Goal: Complete application form

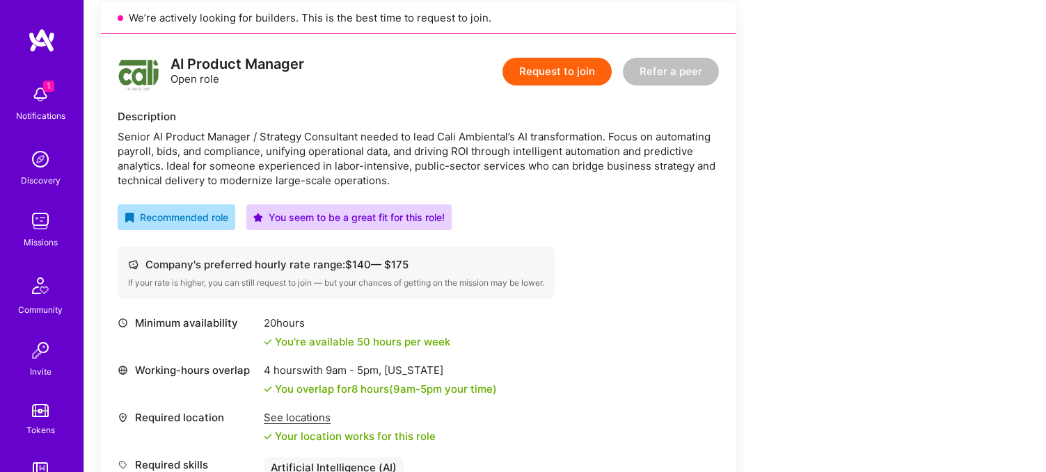
scroll to position [319, 0]
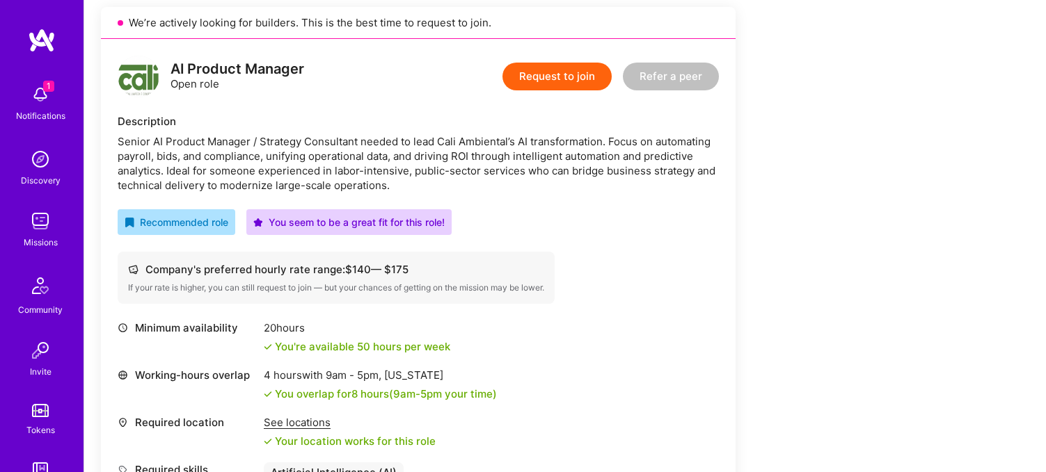
click at [550, 81] on button "Request to join" at bounding box center [556, 77] width 109 height 28
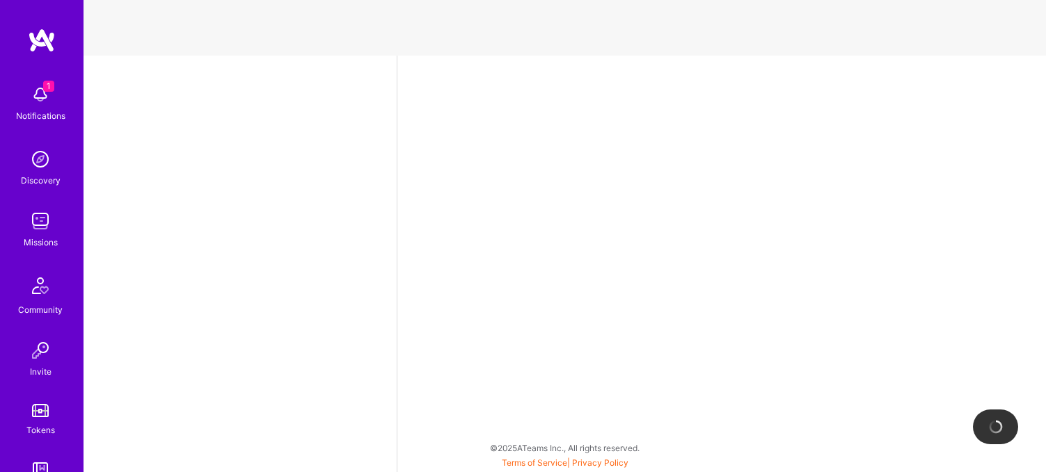
select select "US"
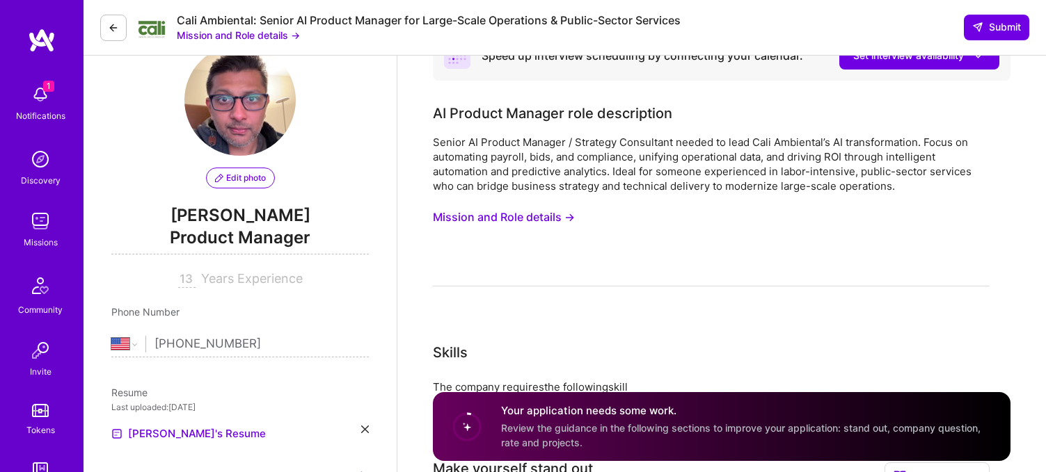
scroll to position [52, 0]
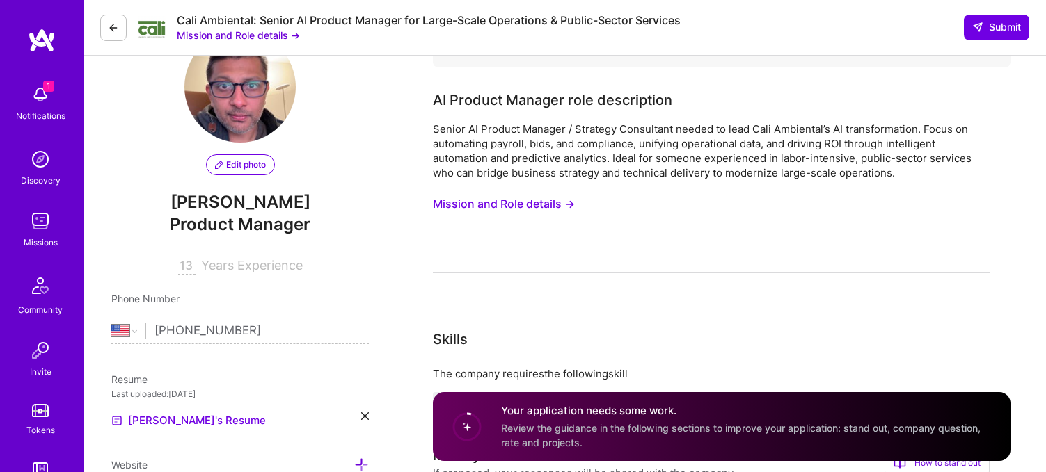
click at [469, 207] on button "Mission and Role details →" at bounding box center [504, 204] width 142 height 26
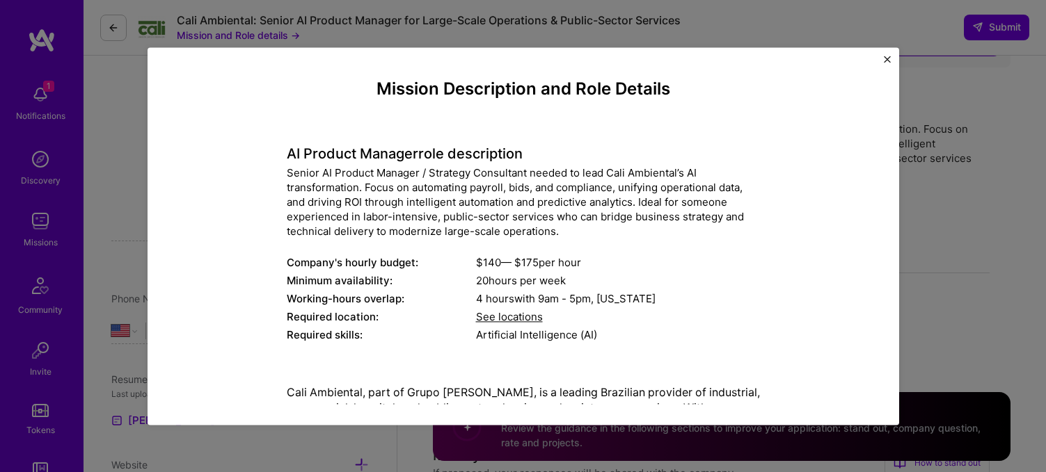
click at [463, 191] on div "Senior AI Product Manager / Strategy Consultant needed to lead Cali Ambiental’s…" at bounding box center [523, 202] width 473 height 73
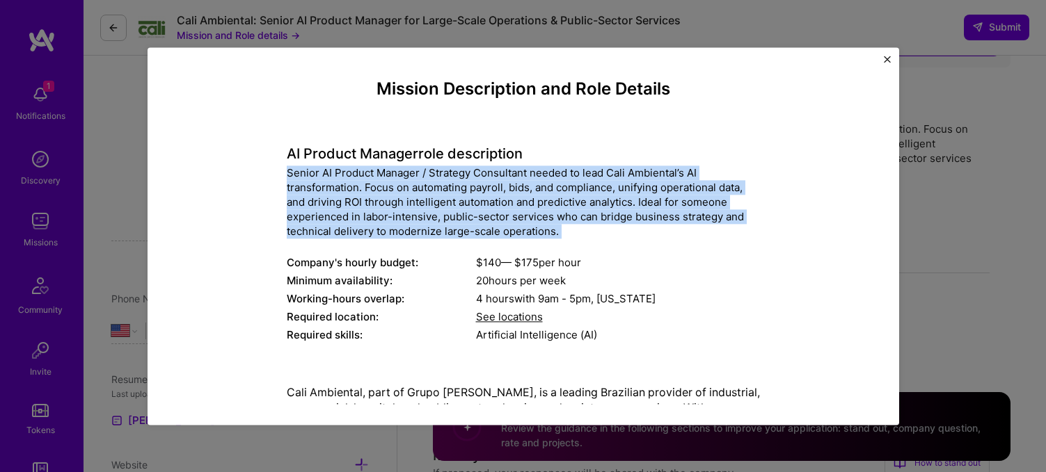
click at [463, 191] on div "Senior AI Product Manager / Strategy Consultant needed to lead Cali Ambiental’s…" at bounding box center [523, 202] width 473 height 73
copy div "Senior AI Product Manager / Strategy Consultant needed to lead Cali Ambiental’s…"
click at [653, 210] on div "Senior AI Product Manager / Strategy Consultant needed to lead Cali Ambiental’s…" at bounding box center [523, 202] width 473 height 73
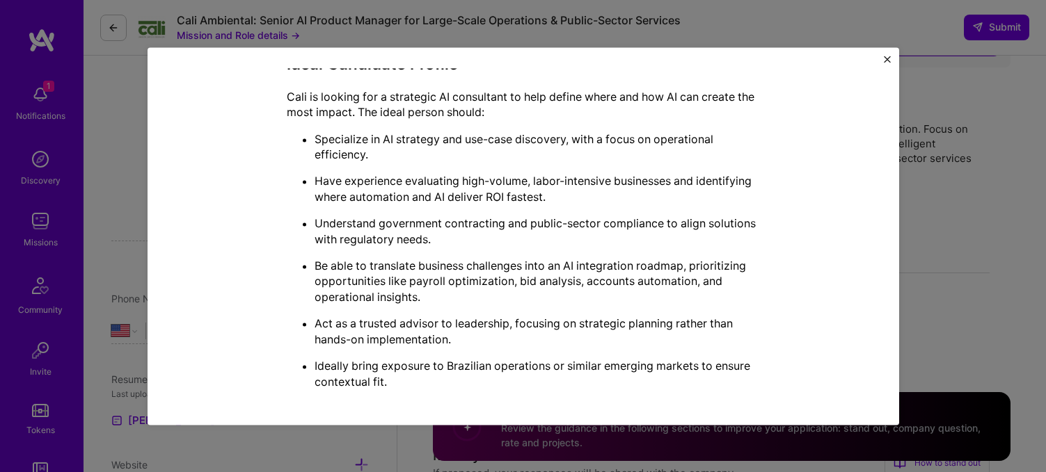
scroll to position [568, 0]
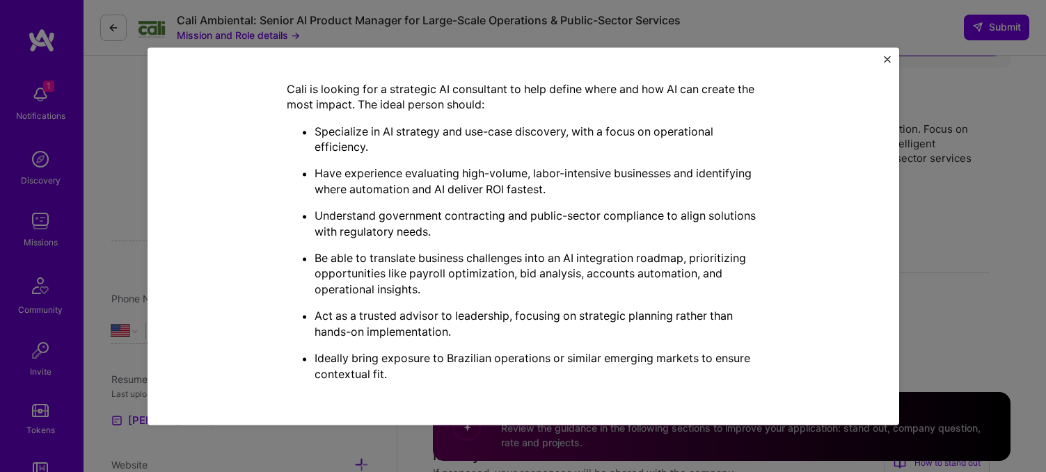
click at [940, 216] on div "Mission Description and Role Details AI Product Manager role description Senior…" at bounding box center [523, 236] width 1046 height 472
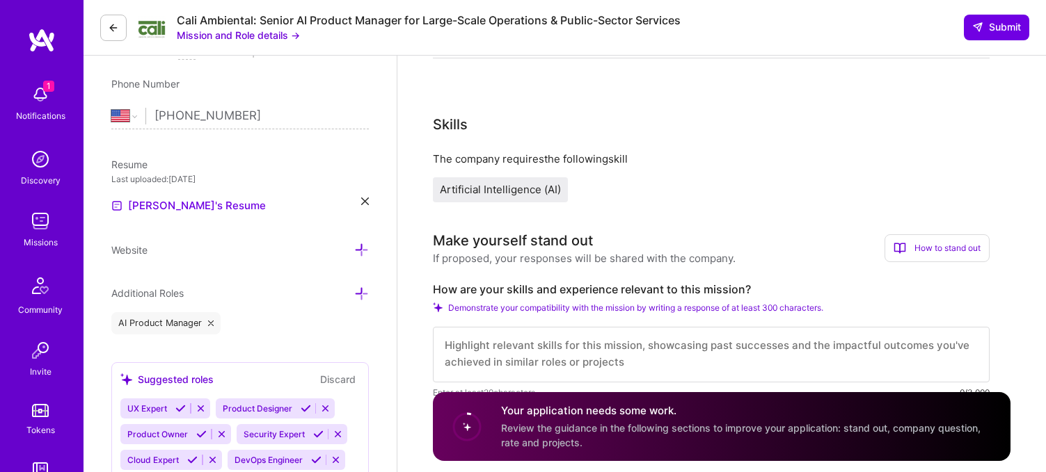
scroll to position [219, 0]
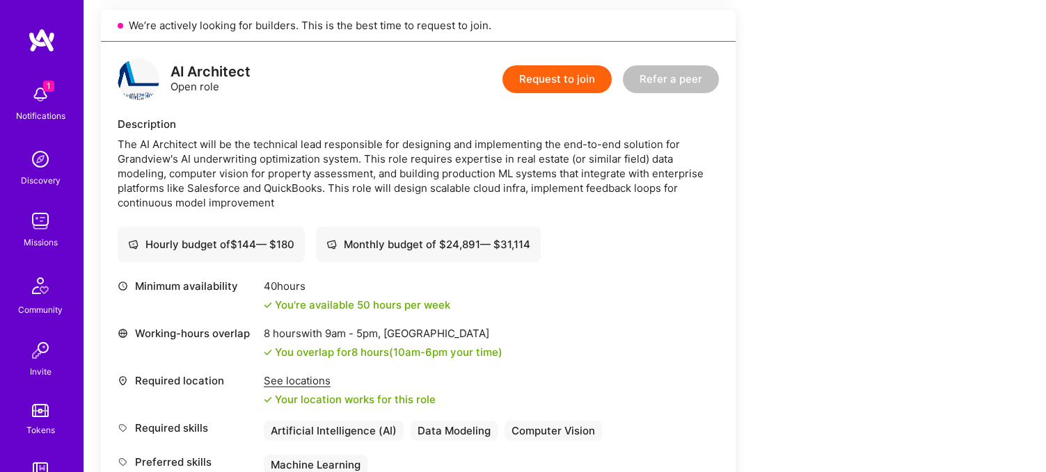
scroll to position [787, 0]
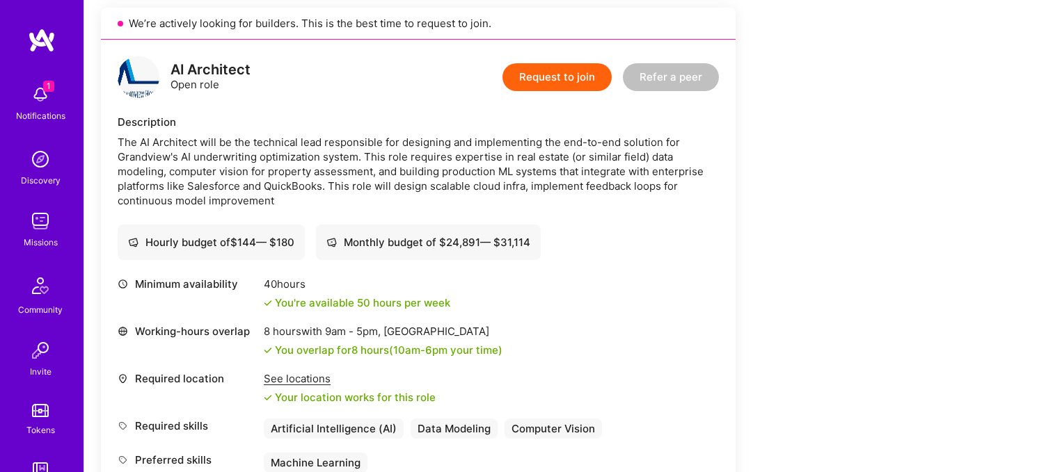
click at [521, 84] on button "Request to join" at bounding box center [556, 77] width 109 height 28
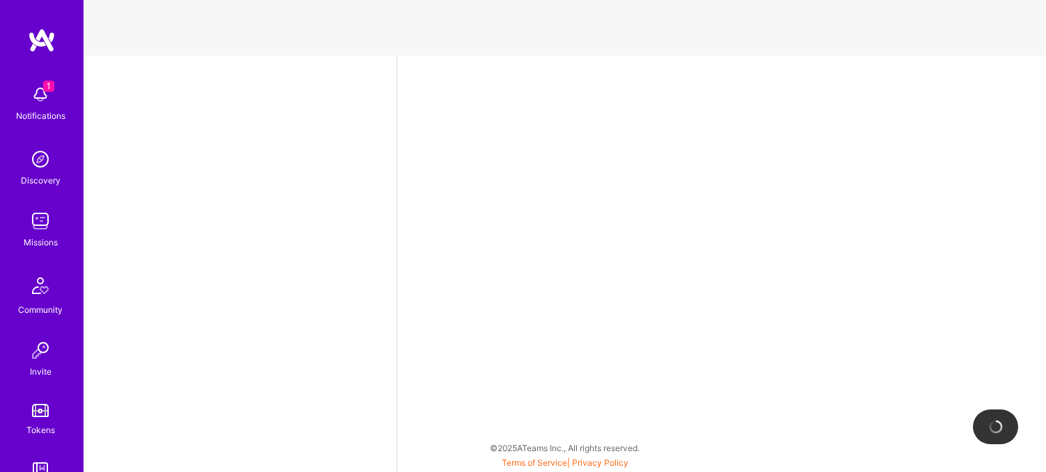
select select "US"
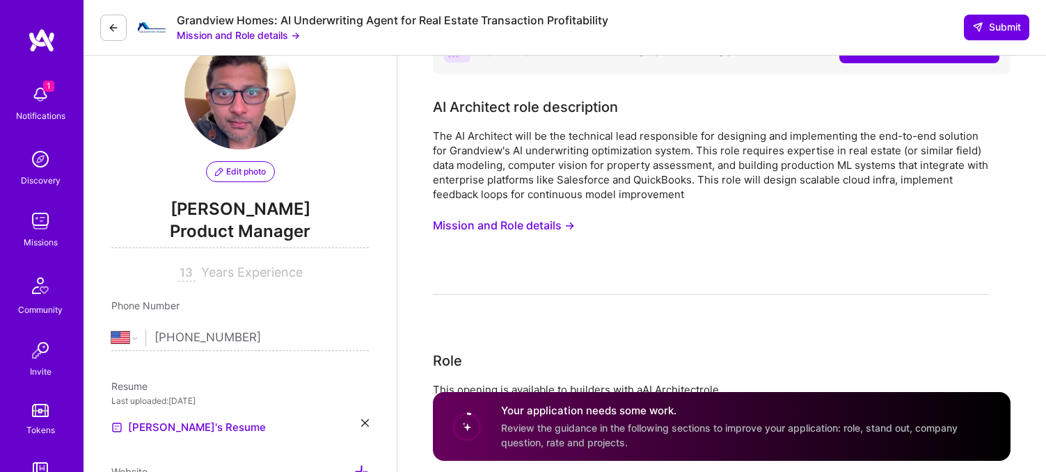
scroll to position [49, 0]
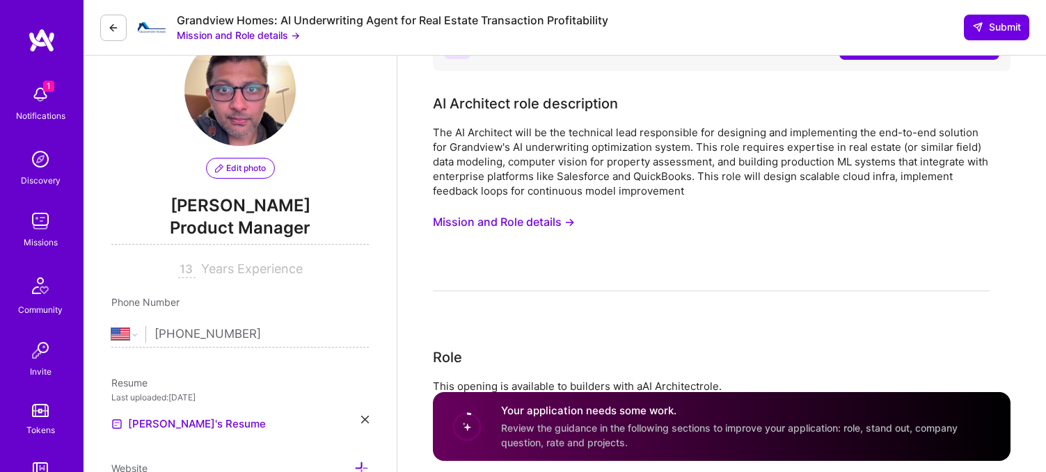
click at [514, 216] on button "Mission and Role details →" at bounding box center [504, 222] width 142 height 26
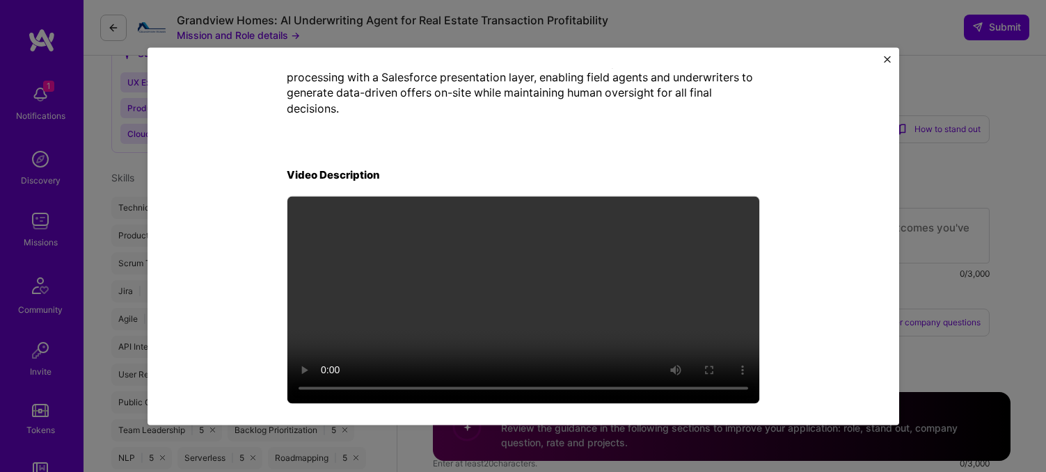
scroll to position [535, 0]
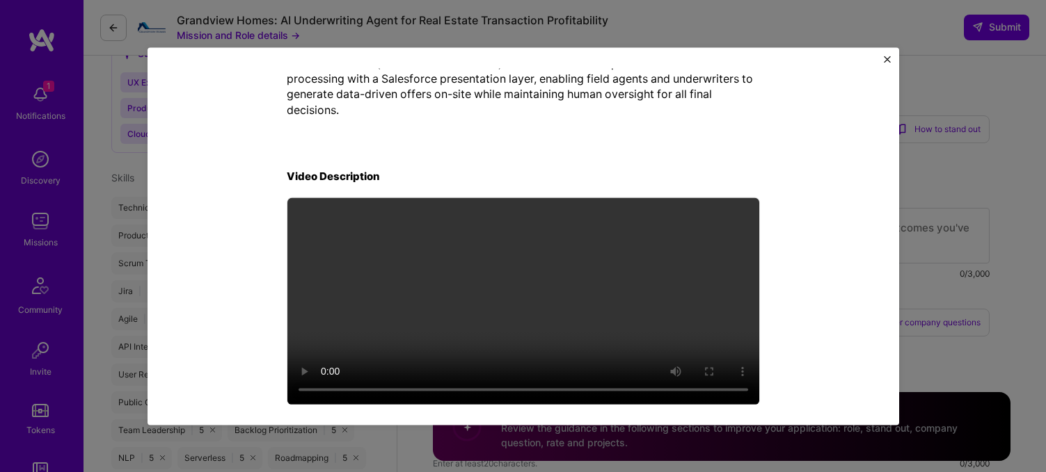
click at [888, 59] on img "Close" at bounding box center [887, 59] width 7 height 7
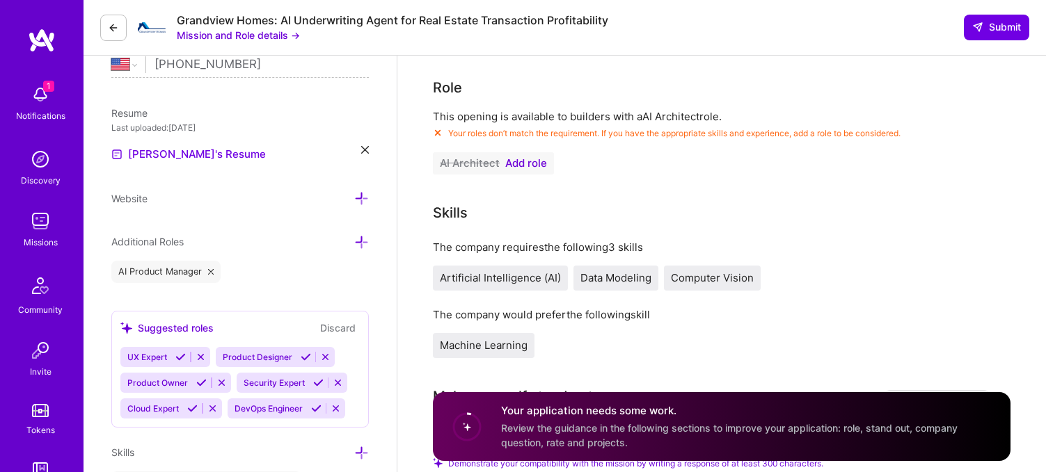
scroll to position [320, 0]
click at [522, 163] on span "Add role" at bounding box center [526, 162] width 42 height 11
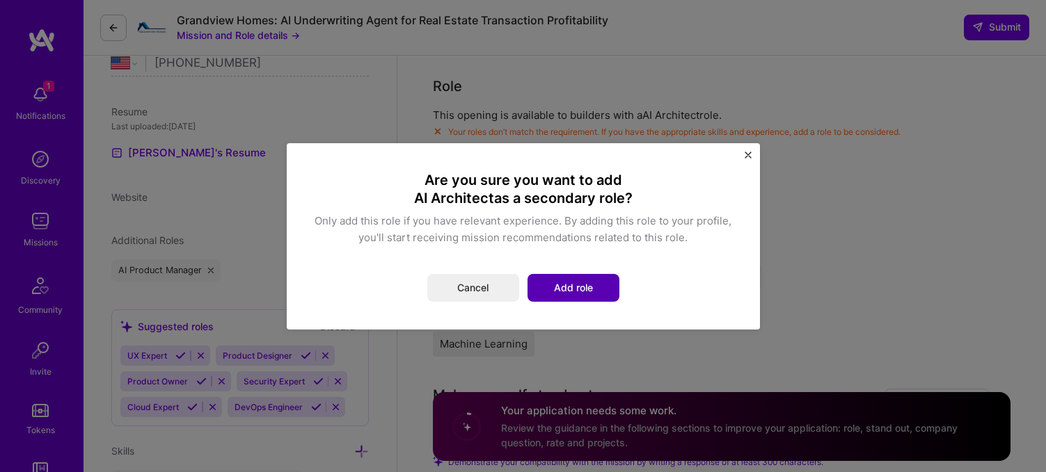
click at [575, 289] on button "Add role" at bounding box center [573, 288] width 92 height 28
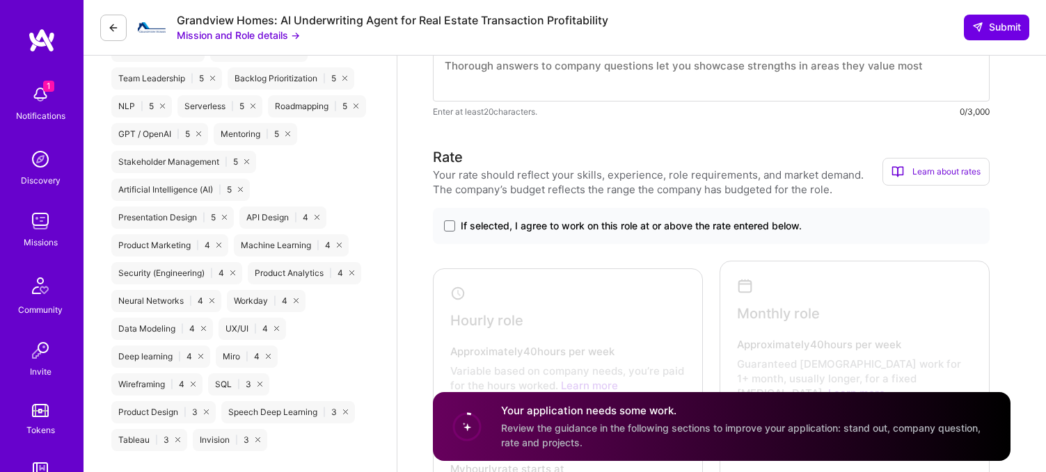
scroll to position [947, 0]
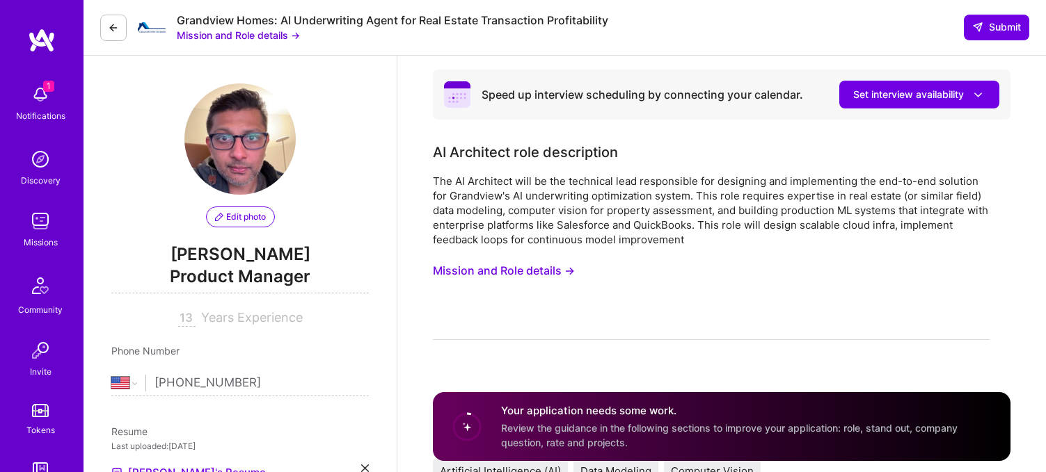
select select "US"
click at [237, 223] on button "Edit photo" at bounding box center [240, 217] width 69 height 21
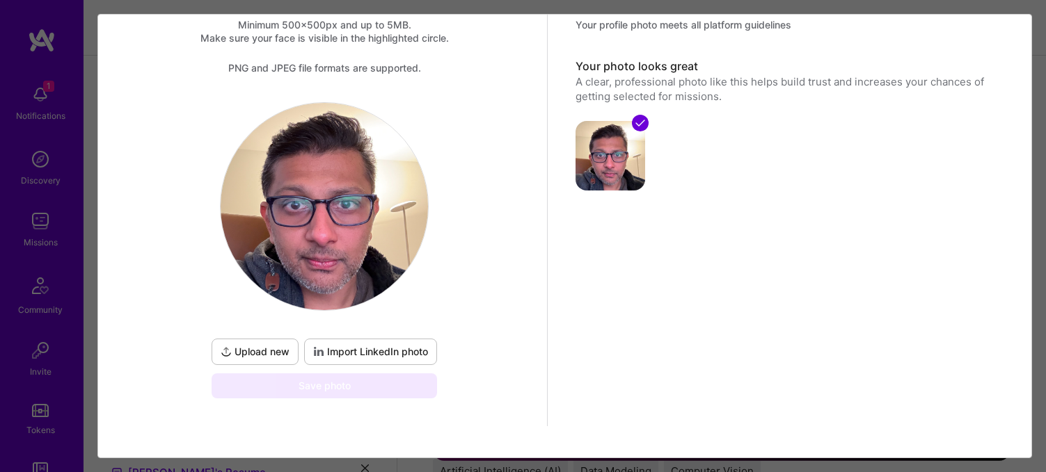
scroll to position [84, 0]
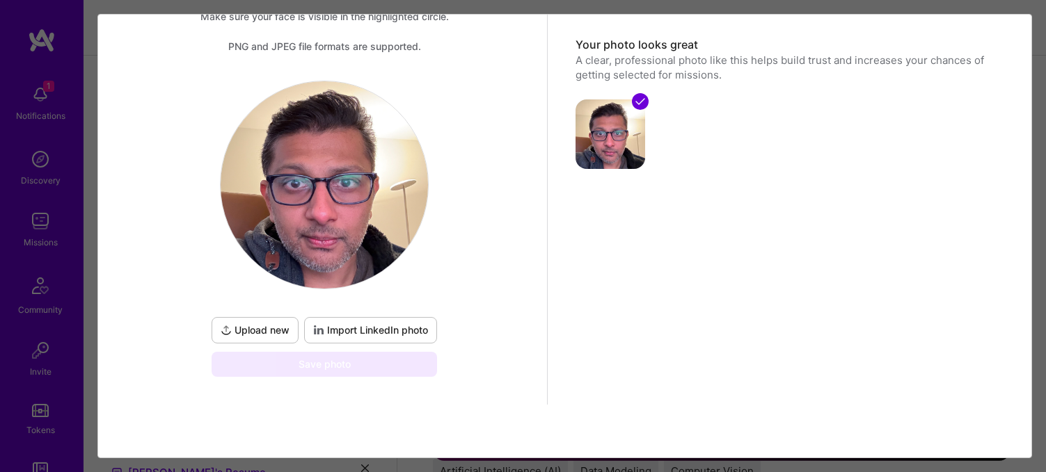
click at [366, 329] on span "Import LinkedIn photo" at bounding box center [370, 331] width 115 height 14
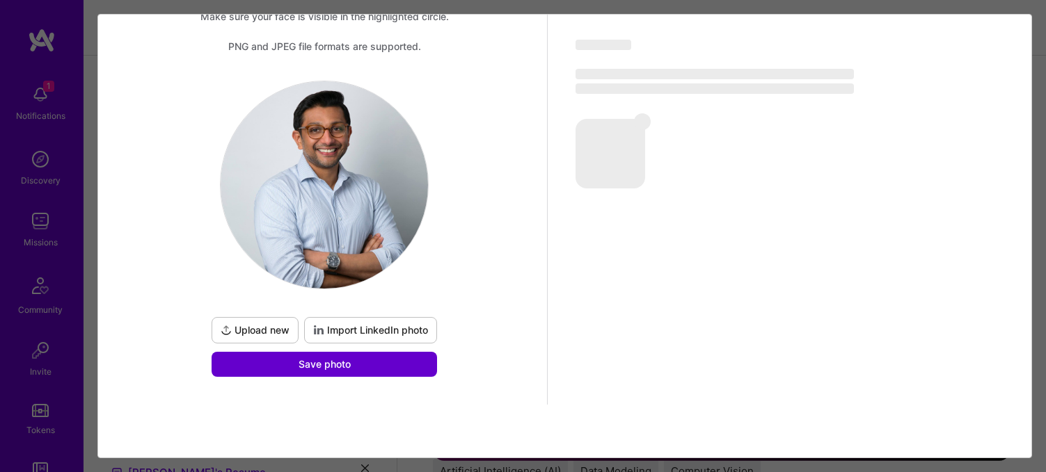
click at [345, 372] on button "Save photo" at bounding box center [324, 364] width 225 height 25
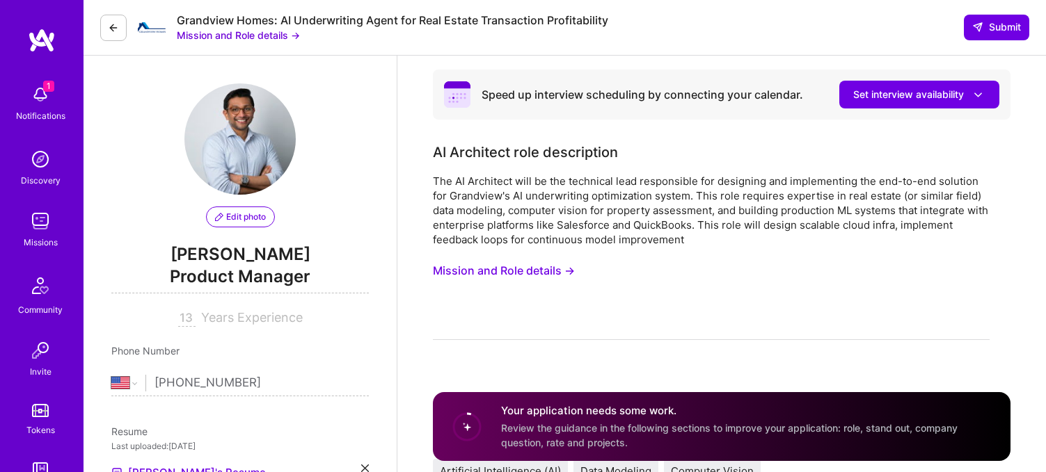
click at [46, 93] on img at bounding box center [40, 95] width 28 height 28
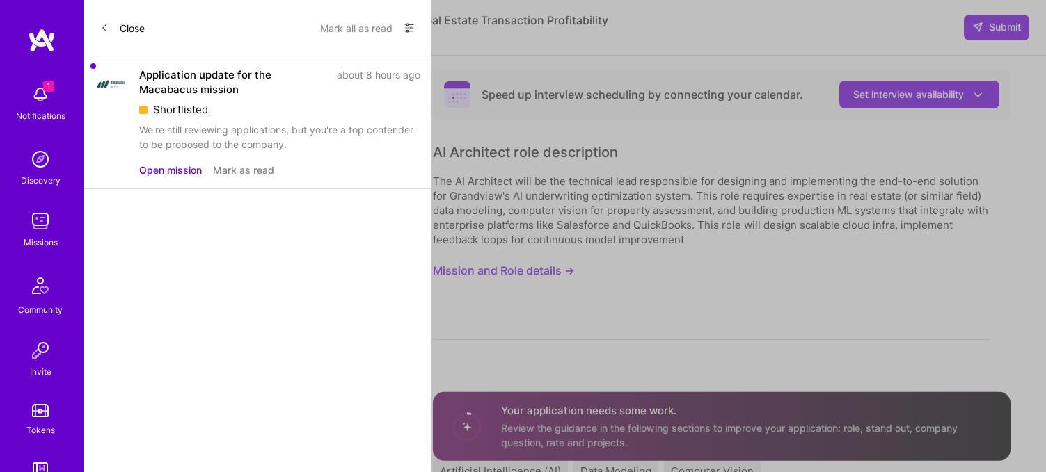
click at [239, 84] on div "Application update for the Macabacus mission" at bounding box center [233, 81] width 189 height 29
click at [221, 84] on div "Application update for the Macabacus mission" at bounding box center [233, 81] width 189 height 29
click at [126, 30] on button "Close" at bounding box center [122, 28] width 45 height 22
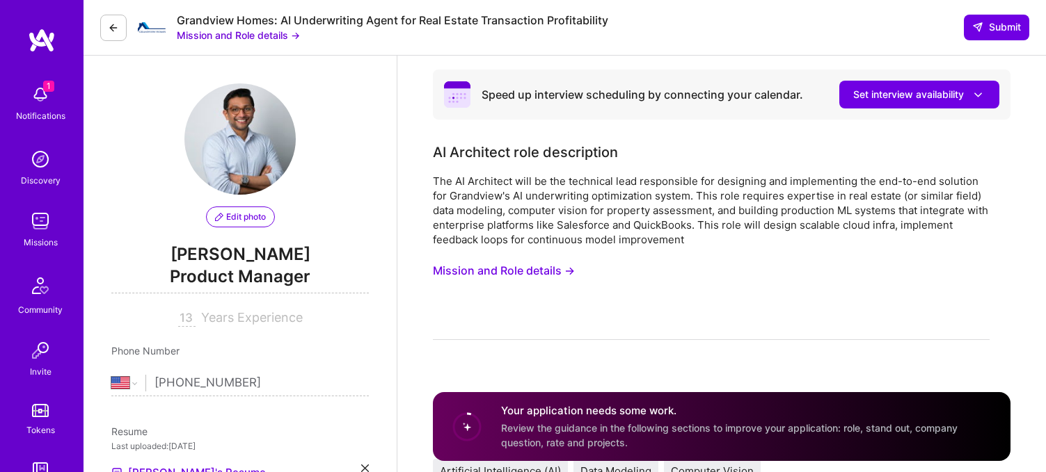
click at [46, 112] on div "Notifications" at bounding box center [40, 116] width 49 height 15
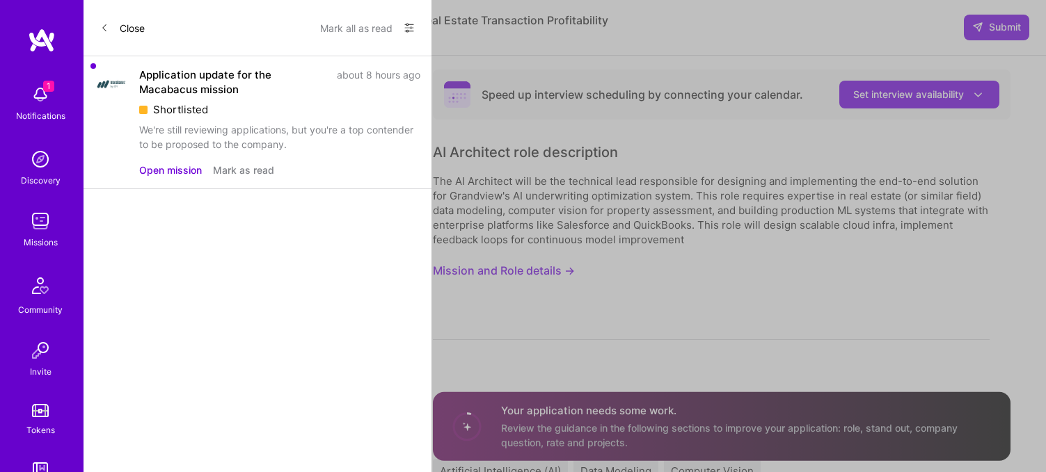
click at [235, 168] on button "Mark as read" at bounding box center [243, 170] width 61 height 15
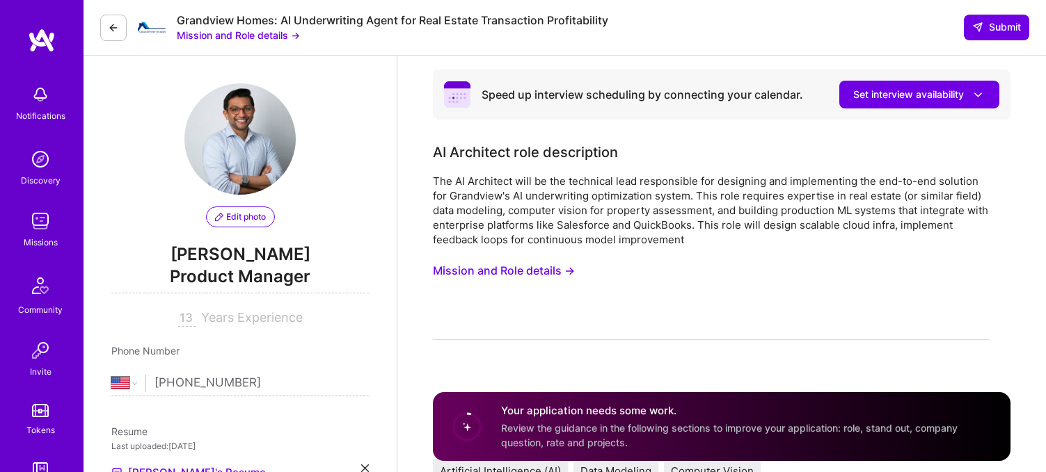
click at [40, 112] on div "Notifications Discovery Missions Community Invite Tokens [DOMAIN_NAME]" at bounding box center [42, 289] width 84 height 422
click at [40, 244] on div "Missions" at bounding box center [41, 242] width 34 height 15
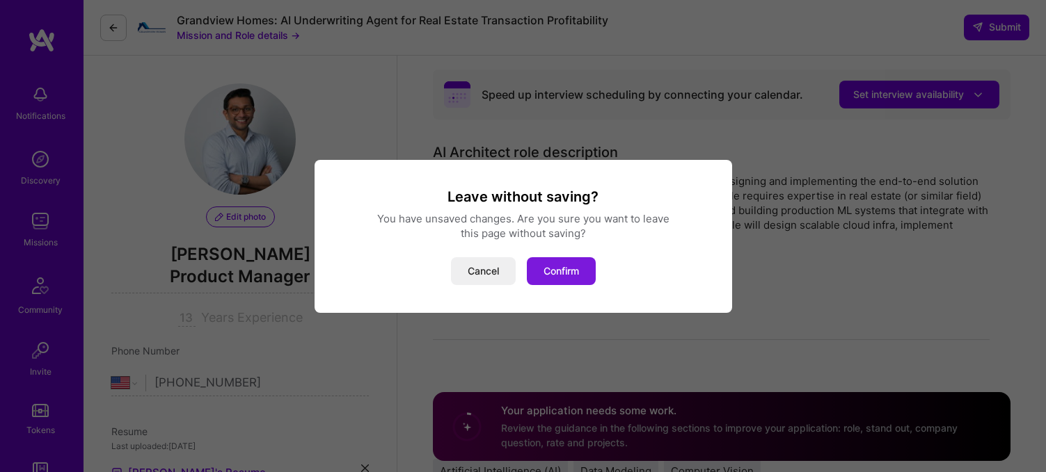
click at [542, 260] on button "Confirm" at bounding box center [561, 271] width 69 height 28
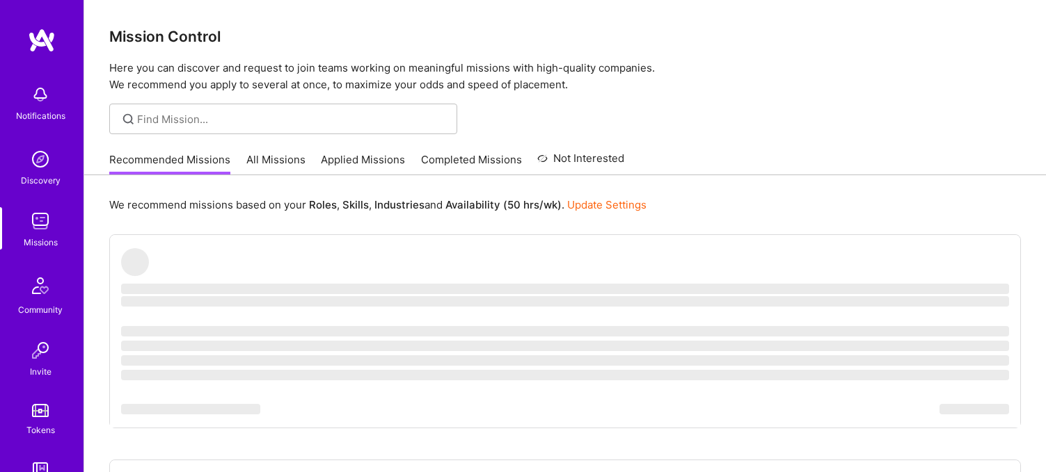
click at [350, 161] on link "Applied Missions" at bounding box center [363, 163] width 84 height 23
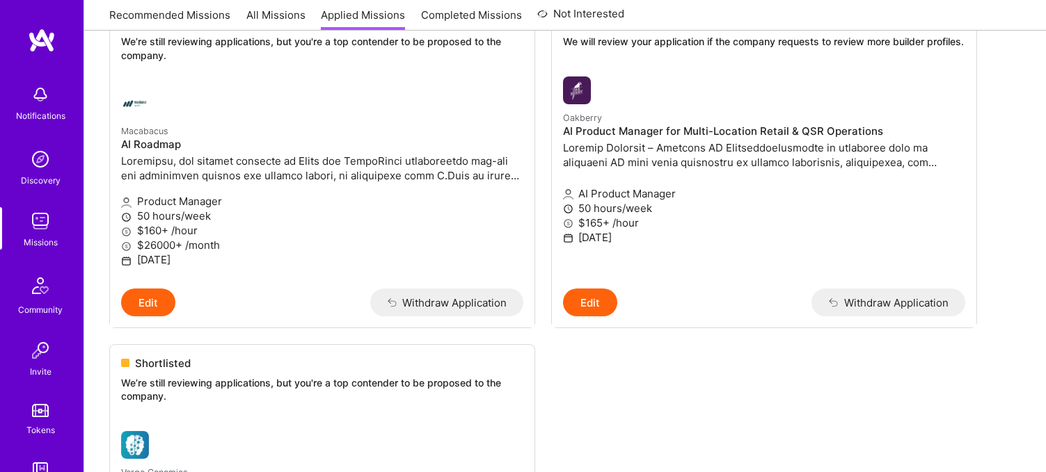
scroll to position [223, 0]
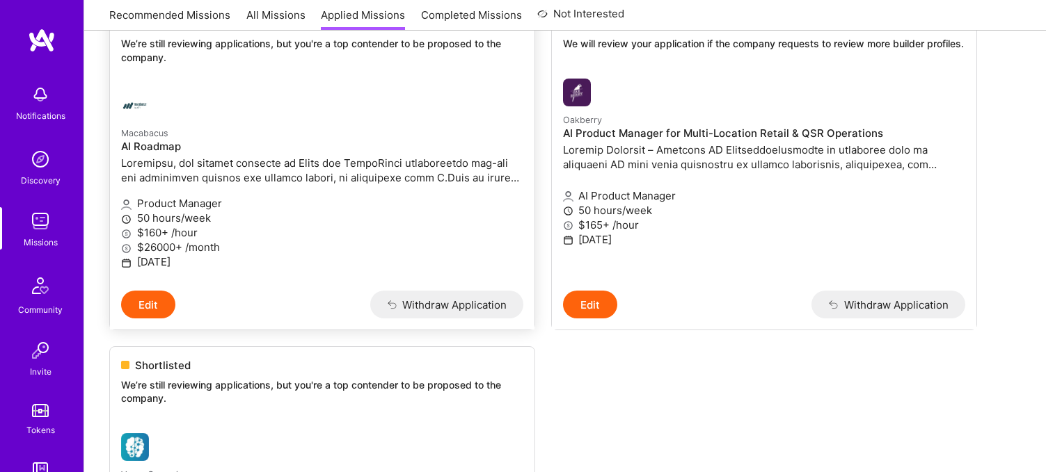
click at [342, 196] on p "Product Manager" at bounding box center [322, 203] width 402 height 15
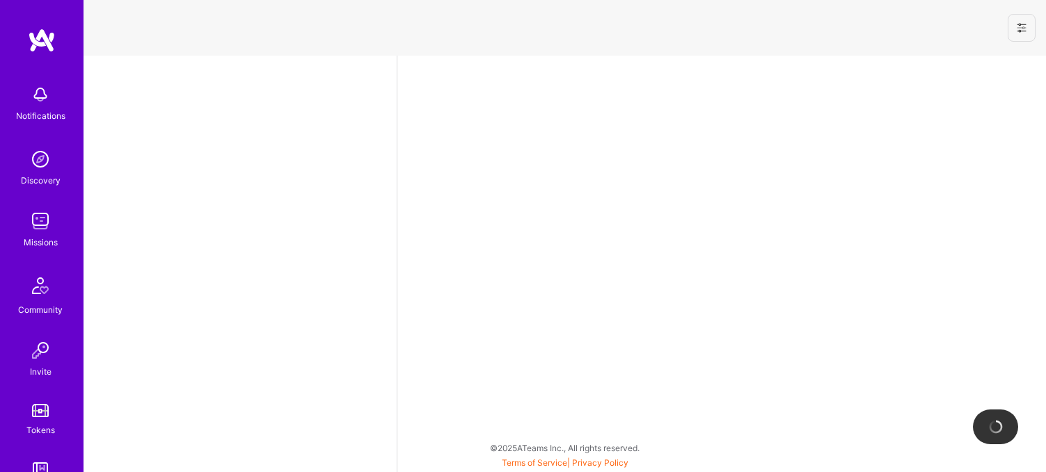
select select "US"
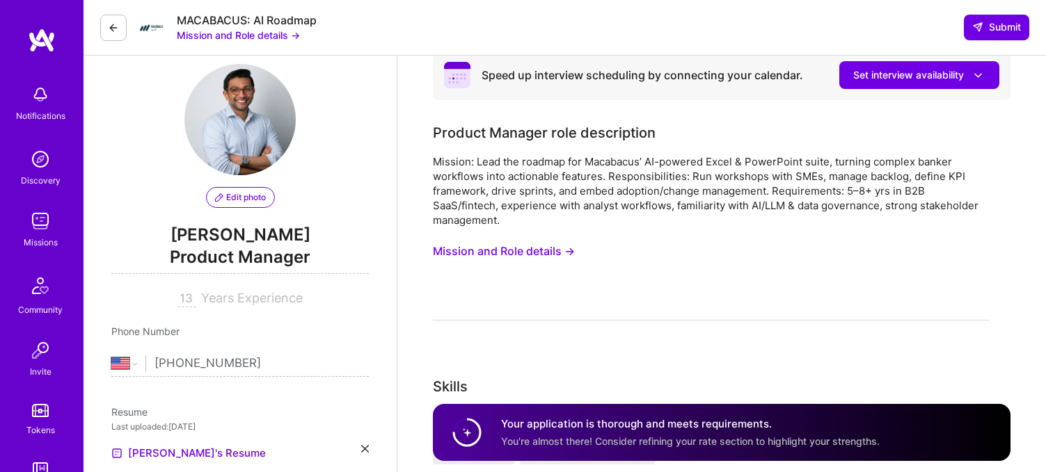
scroll to position [23, 0]
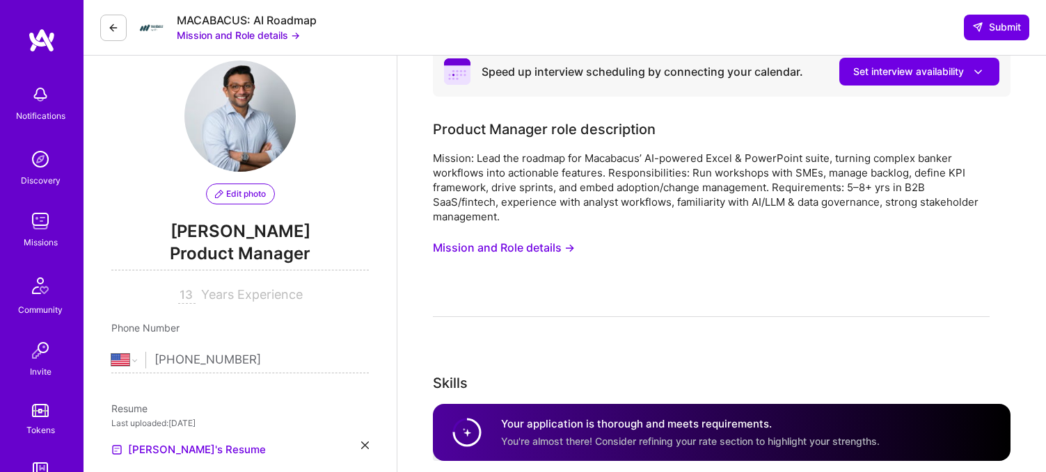
click at [463, 238] on button "Mission and Role details →" at bounding box center [504, 248] width 142 height 26
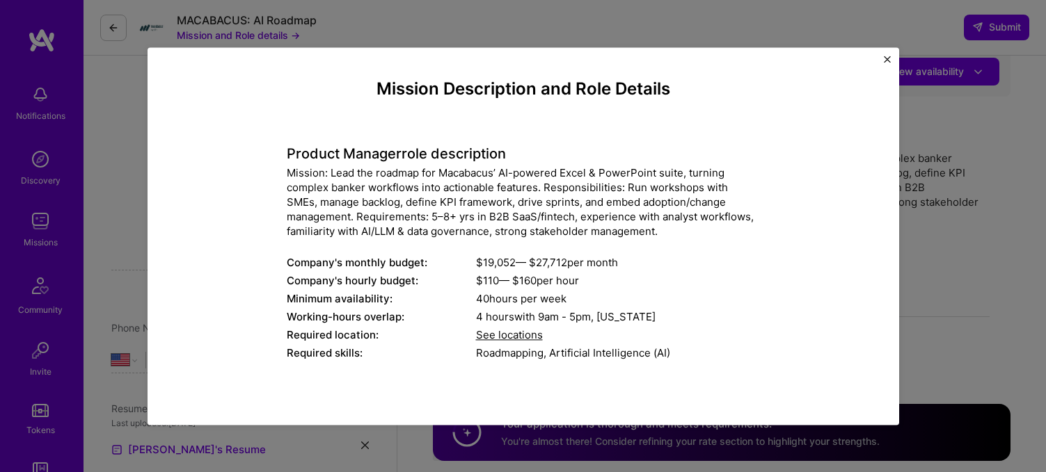
scroll to position [10, 0]
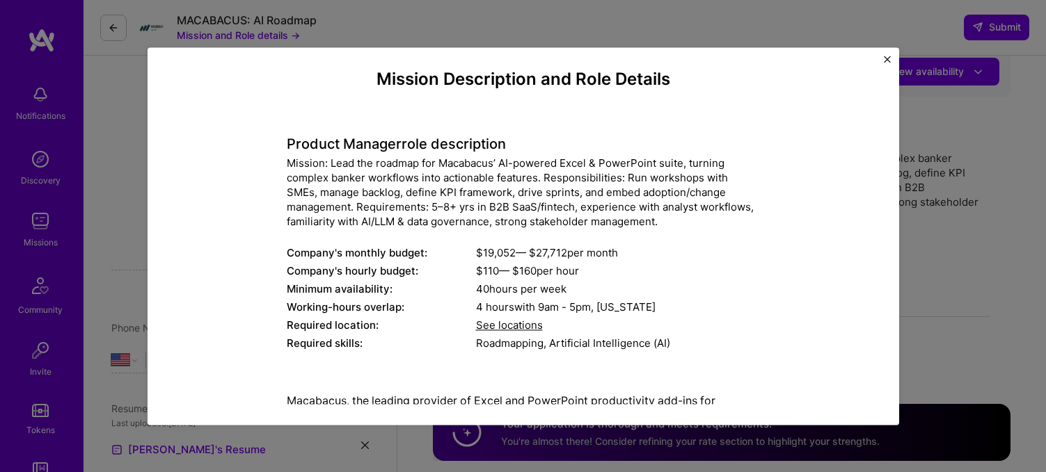
click at [509, 326] on span "See locations" at bounding box center [509, 325] width 67 height 13
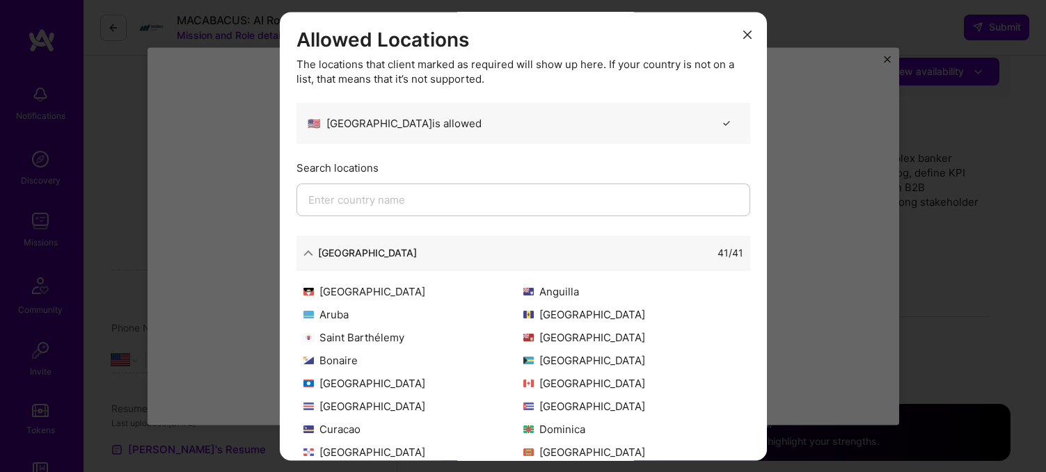
click at [745, 35] on icon "modal" at bounding box center [747, 35] width 8 height 8
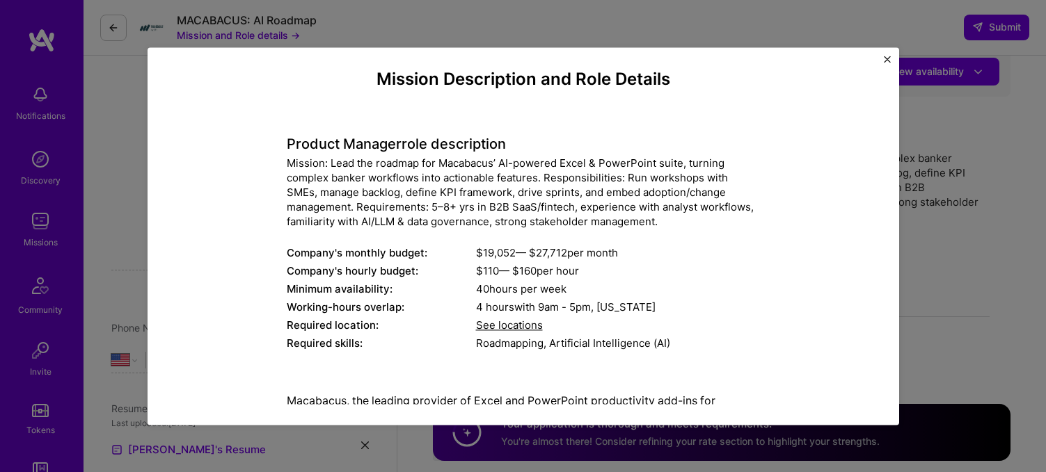
click at [885, 60] on img "Close" at bounding box center [887, 59] width 7 height 7
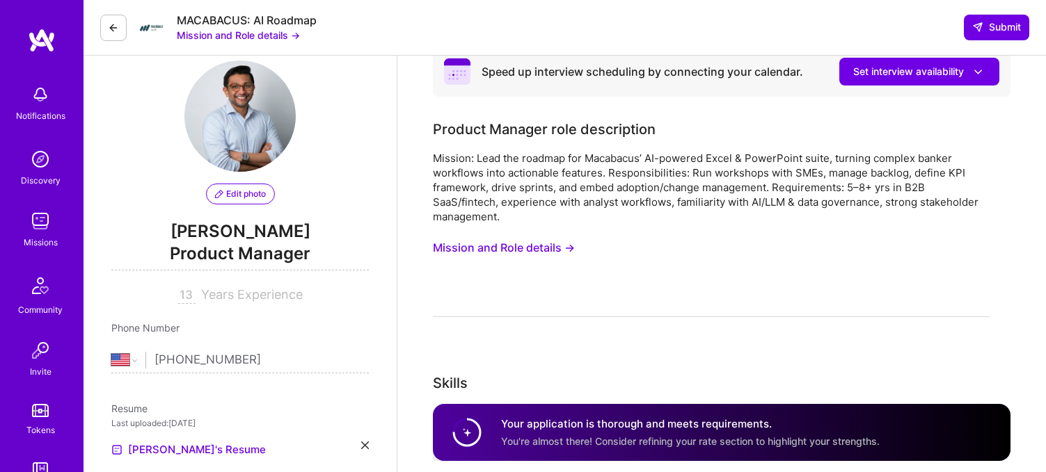
scroll to position [54, 0]
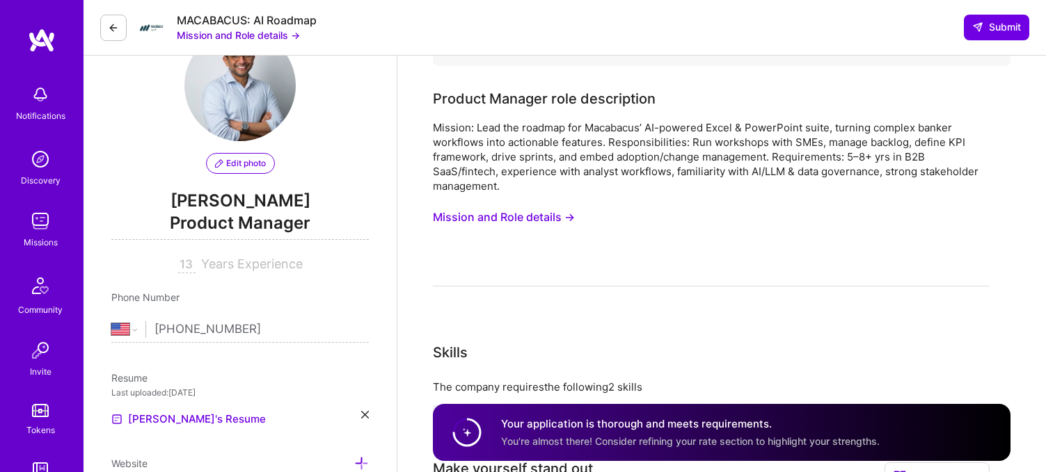
click at [190, 271] on input "13" at bounding box center [186, 265] width 17 height 17
type input "2"
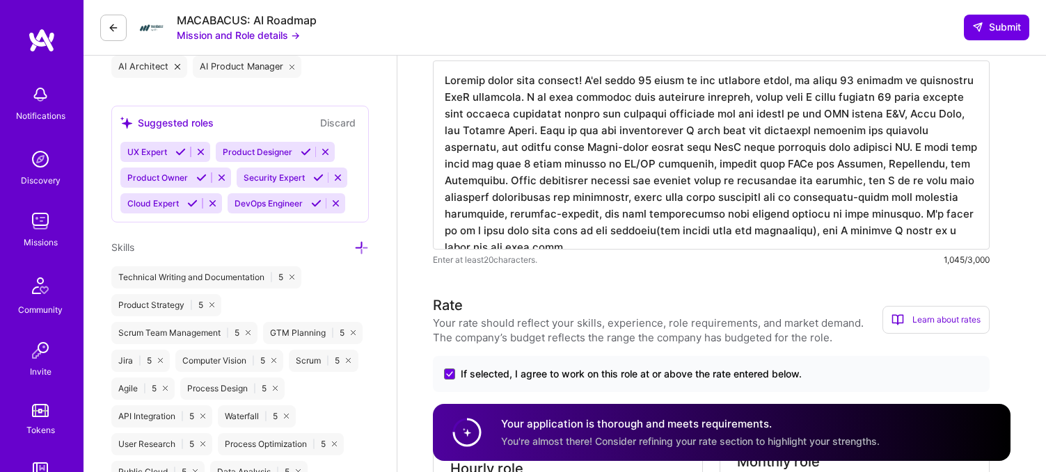
scroll to position [525, 0]
type input "14"
click at [315, 175] on icon at bounding box center [318, 177] width 10 height 10
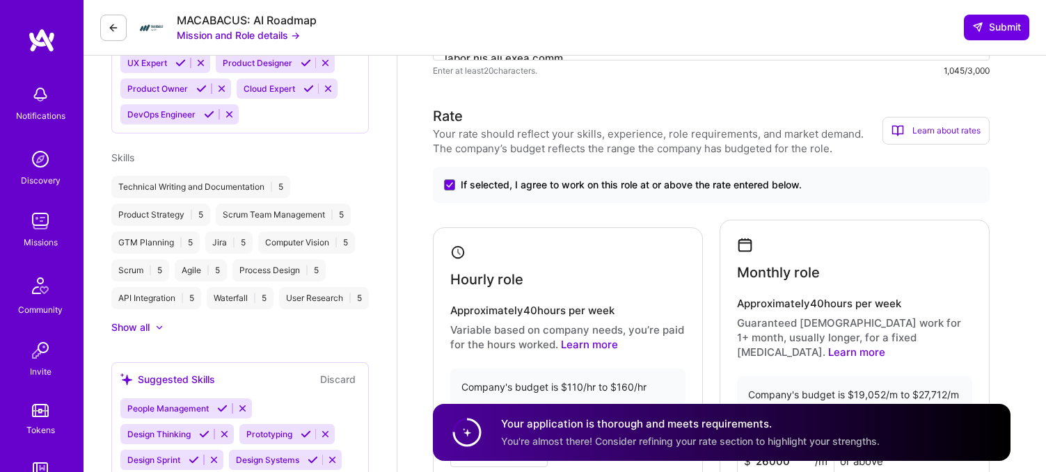
scroll to position [438, 0]
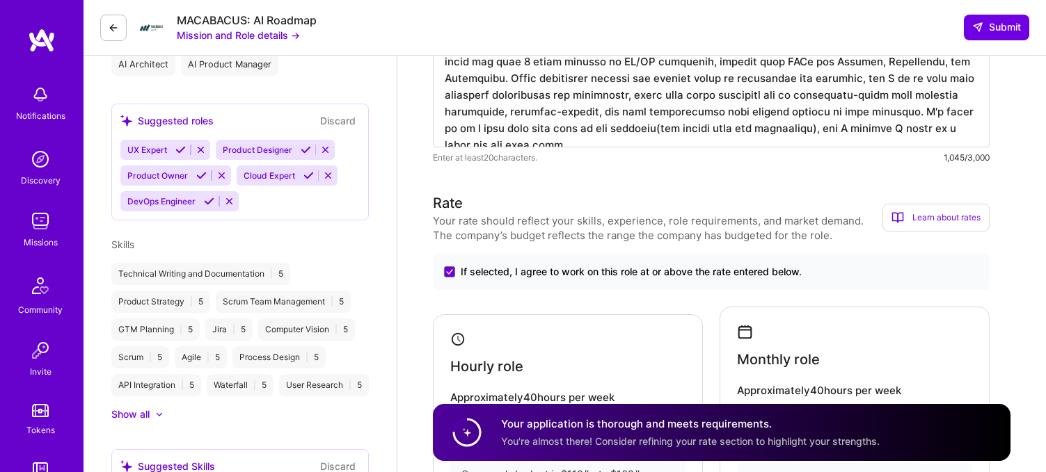
click at [202, 177] on icon at bounding box center [201, 175] width 10 height 10
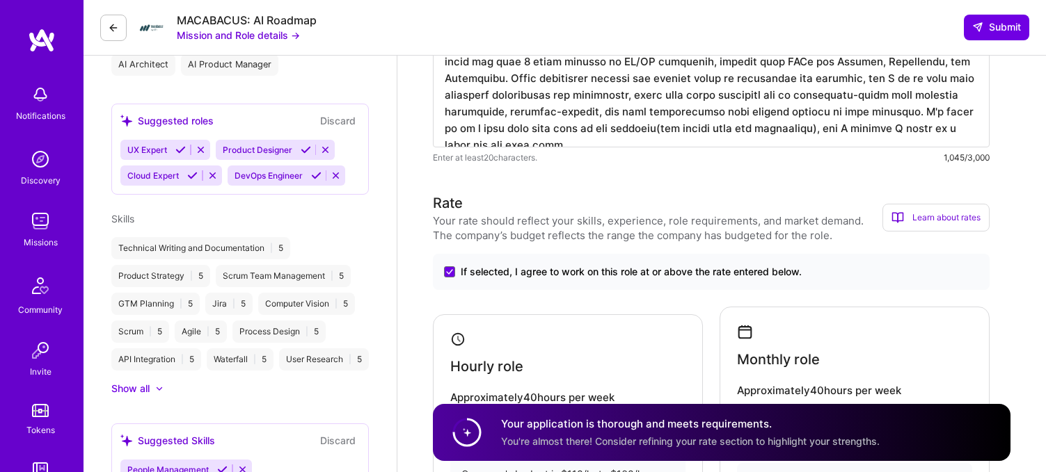
click at [191, 175] on icon at bounding box center [192, 175] width 10 height 10
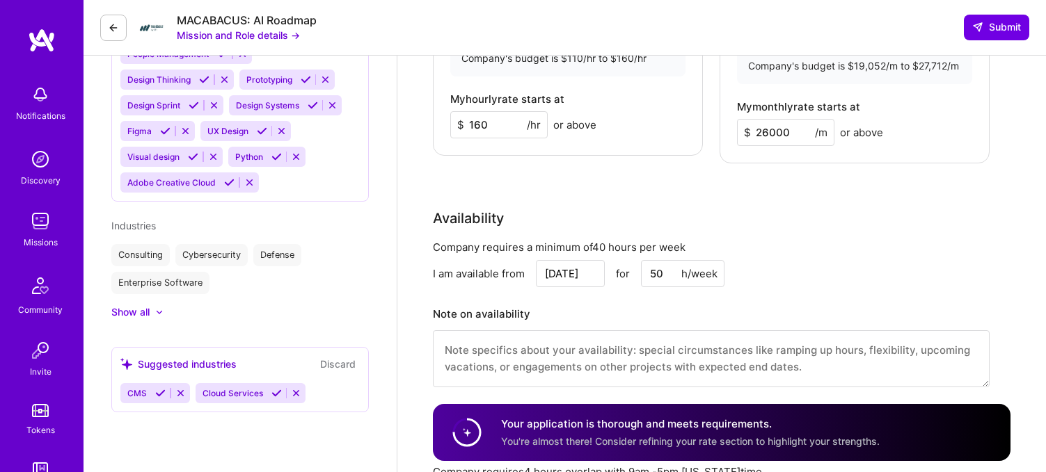
scroll to position [858, 0]
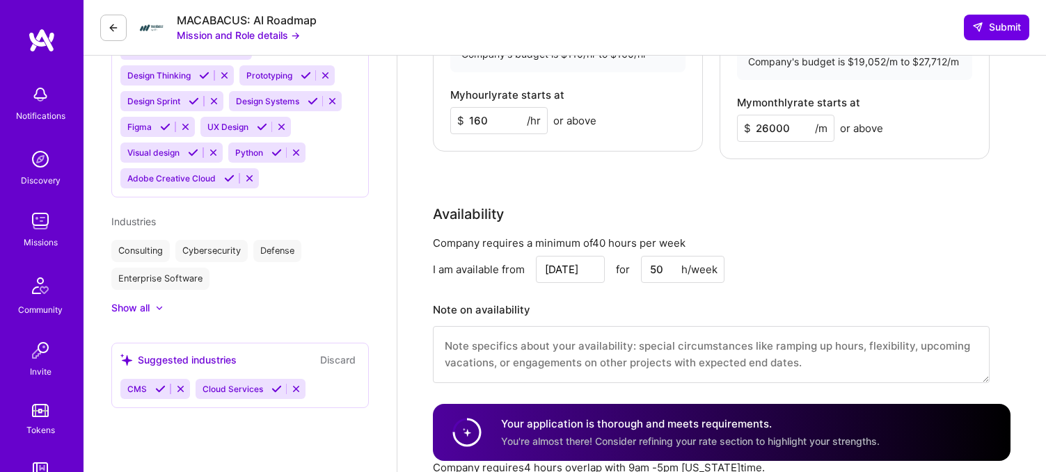
click at [143, 262] on div "Consulting" at bounding box center [140, 251] width 58 height 22
click at [159, 310] on icon at bounding box center [159, 308] width 7 height 4
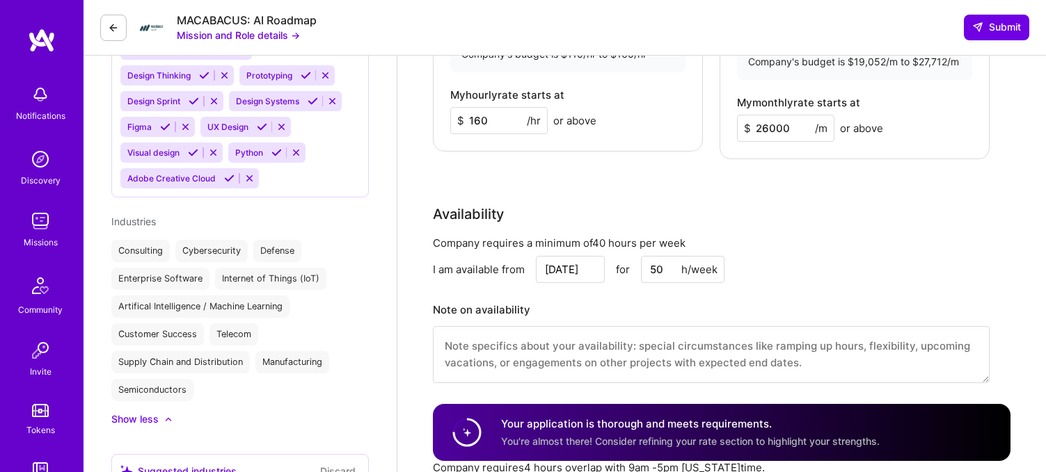
click at [241, 318] on div "Artifical Intelligence / Machine Learning" at bounding box center [200, 307] width 178 height 22
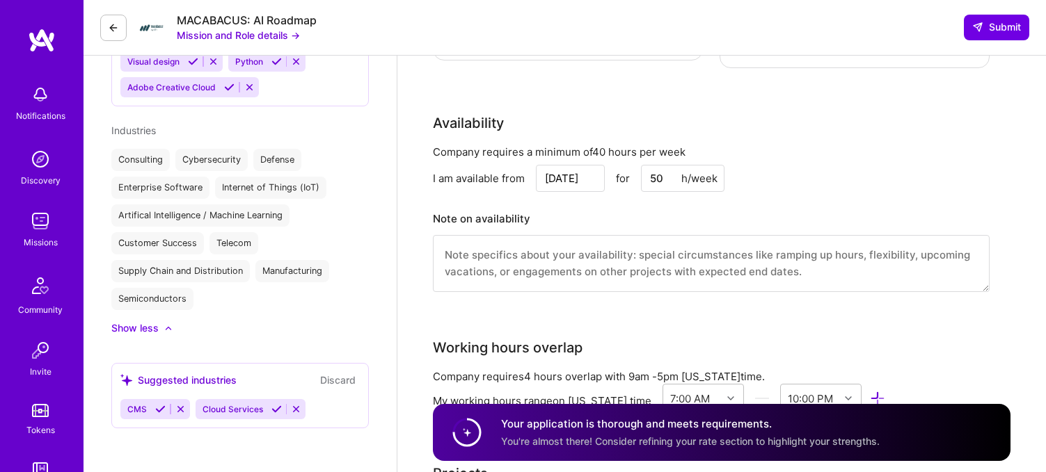
scroll to position [1049, 0]
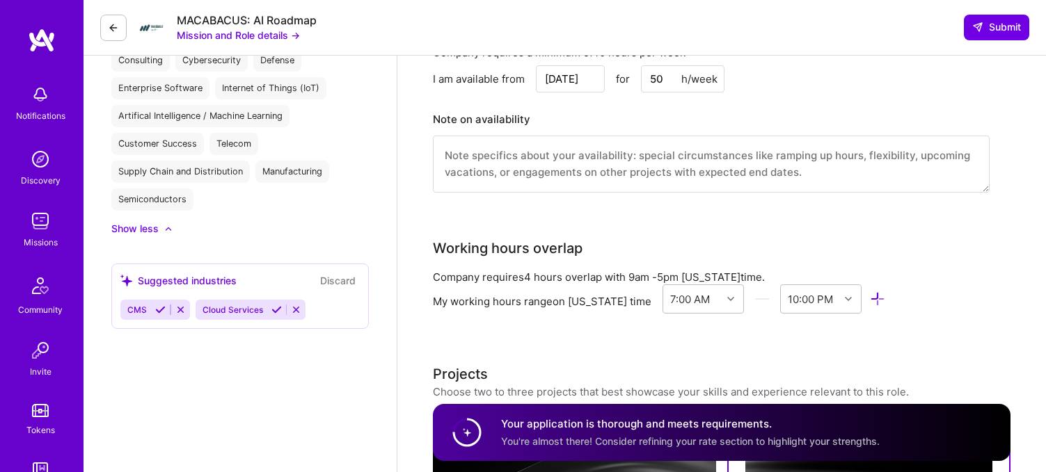
click at [159, 315] on icon at bounding box center [160, 310] width 10 height 10
click at [200, 315] on icon at bounding box center [201, 310] width 10 height 10
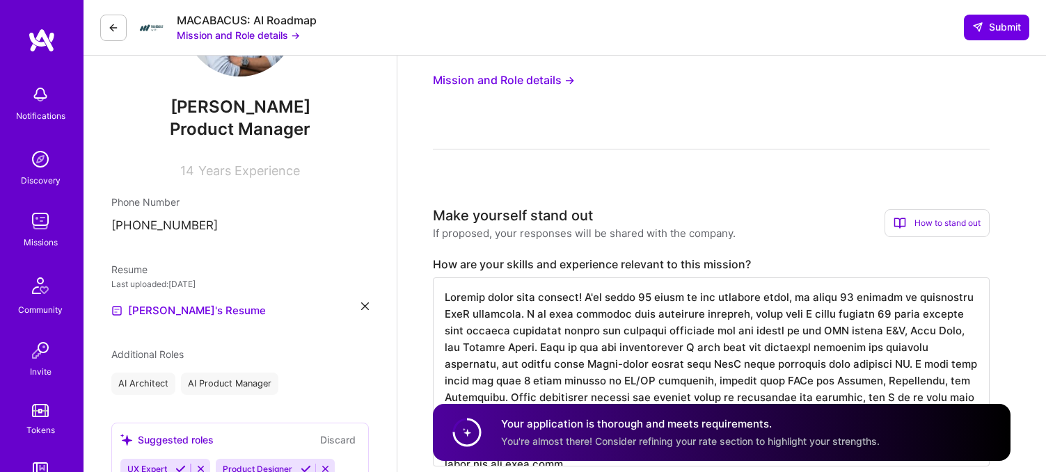
scroll to position [0, 0]
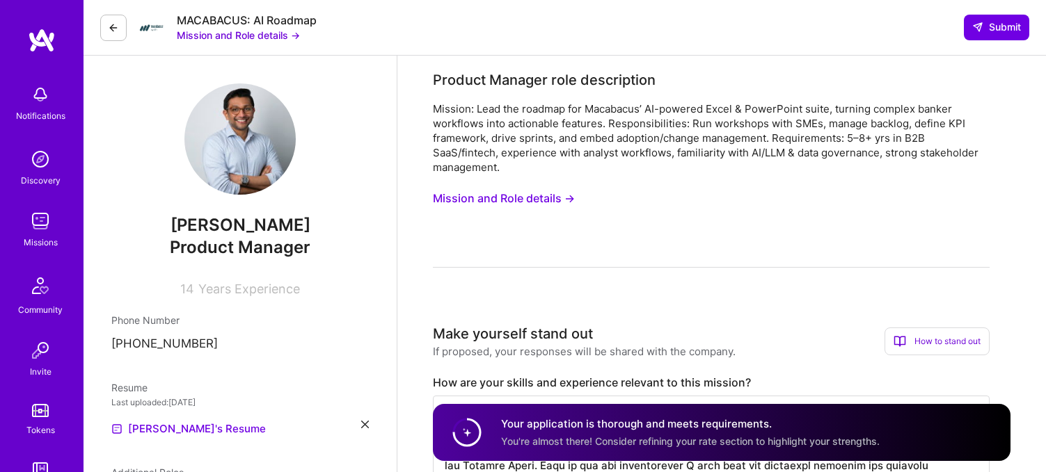
click at [471, 193] on button "Mission and Role details →" at bounding box center [504, 199] width 142 height 26
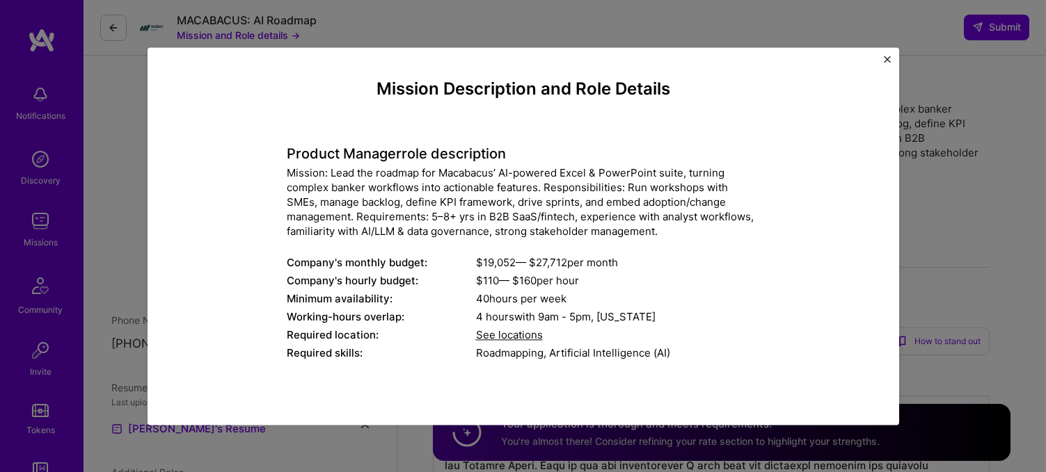
scroll to position [16, 0]
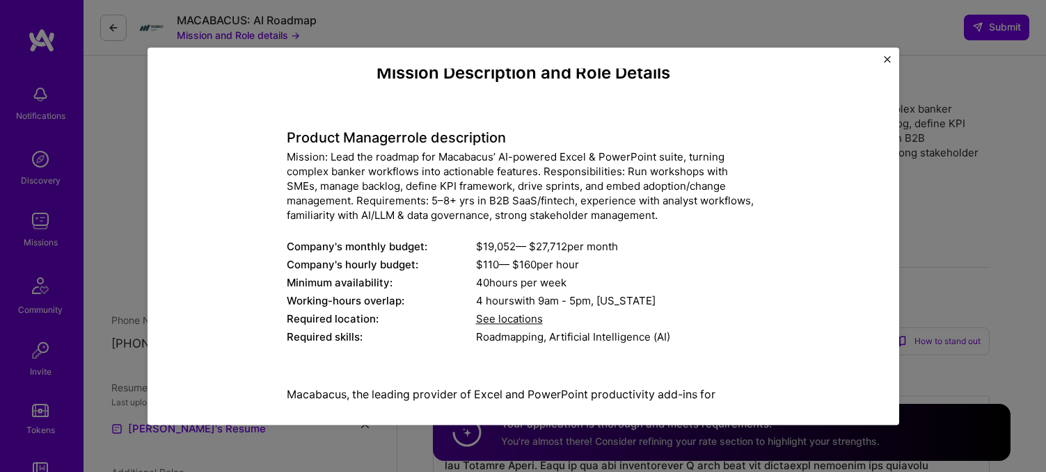
click at [886, 60] on img "Close" at bounding box center [887, 59] width 7 height 7
